Goal: Task Accomplishment & Management: Use online tool/utility

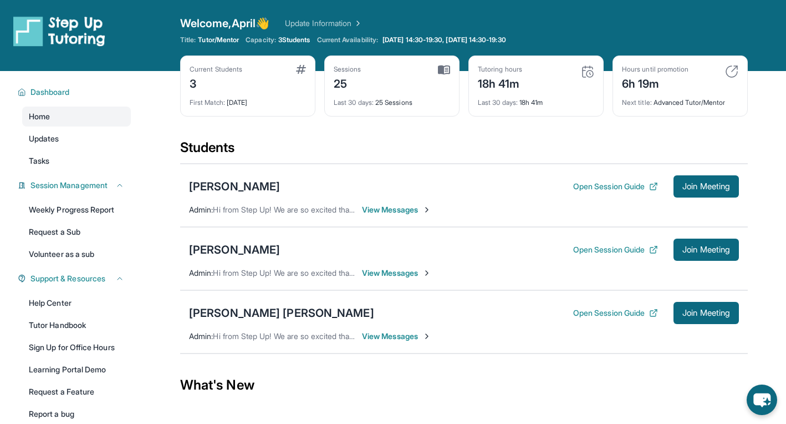
click at [532, 21] on div "Welcome, April 👋 Update Information" at bounding box center [464, 24] width 568 height 16
click at [545, 21] on div "Welcome, April 👋 Update Information" at bounding box center [464, 24] width 568 height 16
click at [501, 24] on div "Welcome, April 👋 Update Information" at bounding box center [464, 24] width 568 height 16
click at [697, 37] on div "Title: Tutor/Mentor Capacity: 3 Students Current Availability: Tuesday 14:30-19…" at bounding box center [464, 39] width 568 height 9
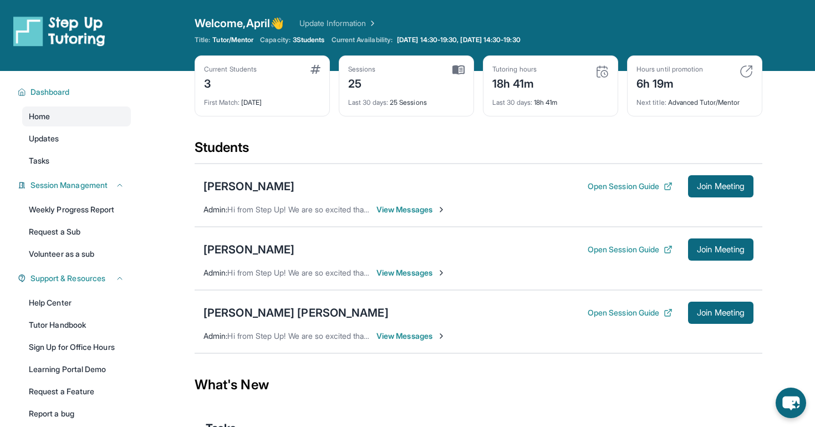
scroll to position [21, 0]
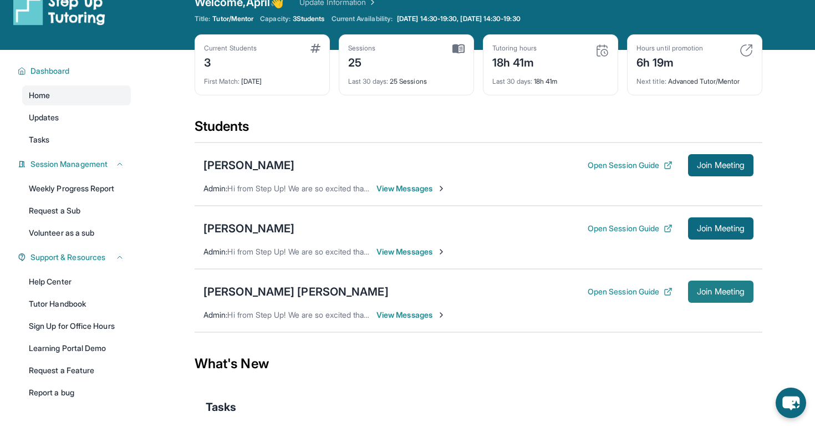
click at [722, 290] on span "Join Meeting" at bounding box center [721, 291] width 48 height 7
